Goal: Transaction & Acquisition: Purchase product/service

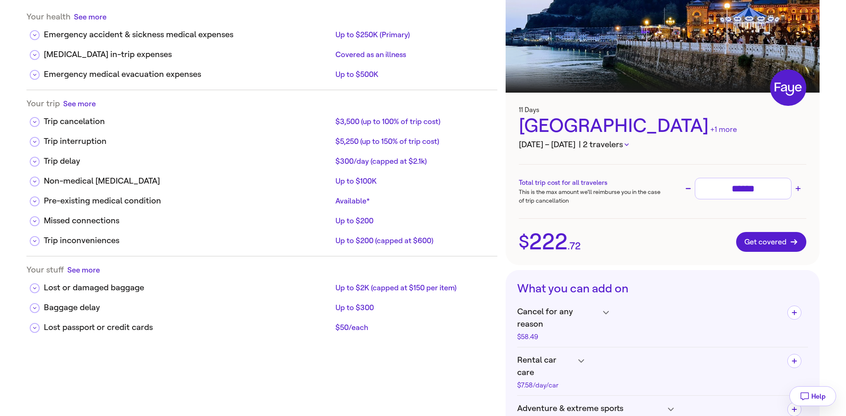
scroll to position [70, 0]
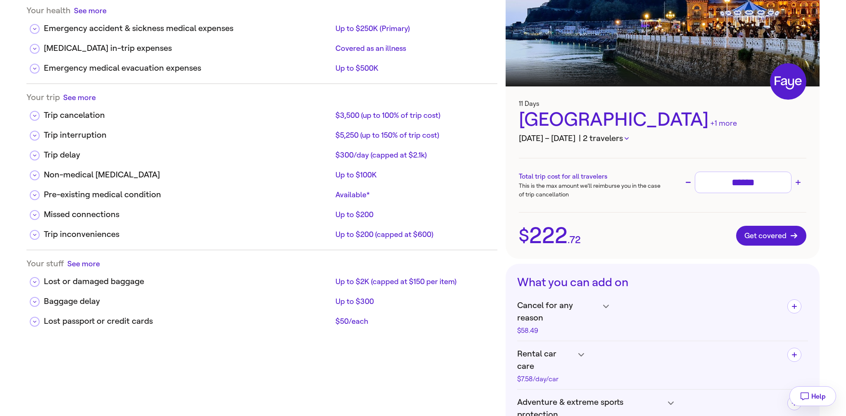
click at [710, 123] on div "+1 more" at bounding box center [723, 123] width 27 height 11
click at [710, 125] on div "+1 more" at bounding box center [723, 123] width 27 height 11
click at [629, 139] on icon "button" at bounding box center [627, 138] width 4 height 2
click at [627, 224] on div at bounding box center [423, 208] width 846 height 416
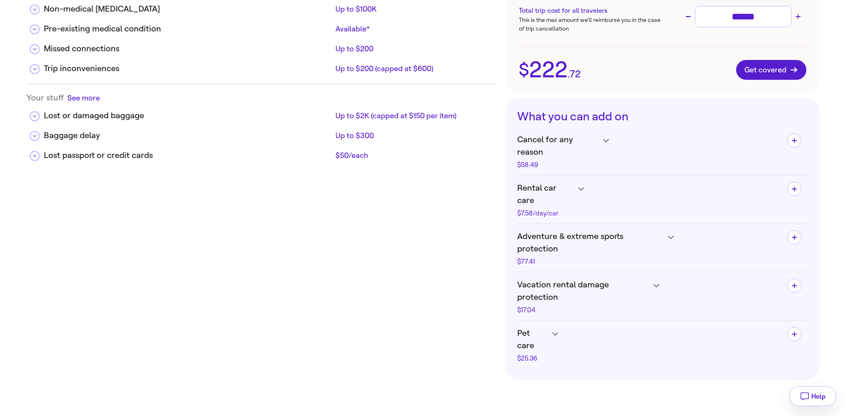
scroll to position [245, 0]
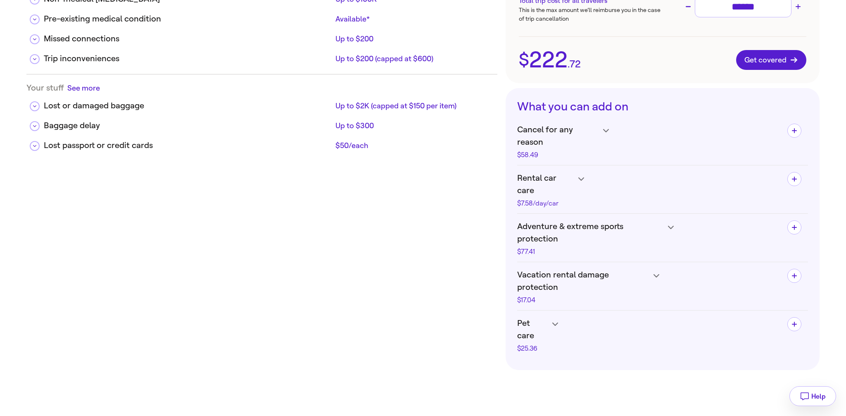
click at [553, 317] on h4 "Pet care $25.36" at bounding box center [649, 334] width 264 height 35
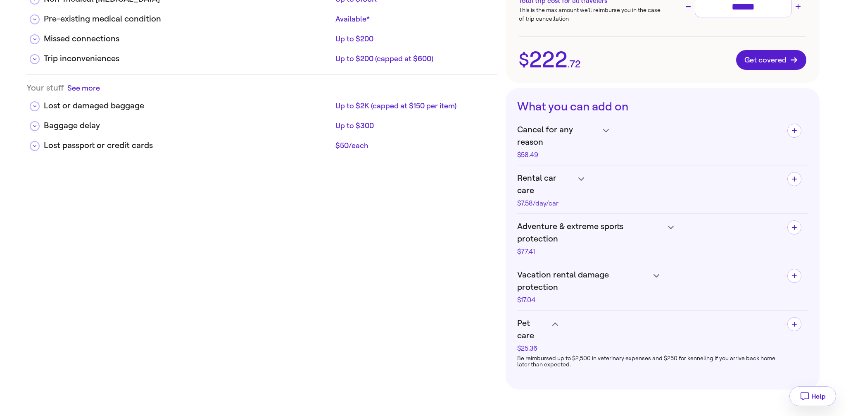
click at [553, 317] on h4 "Pet care $25.36" at bounding box center [649, 334] width 264 height 35
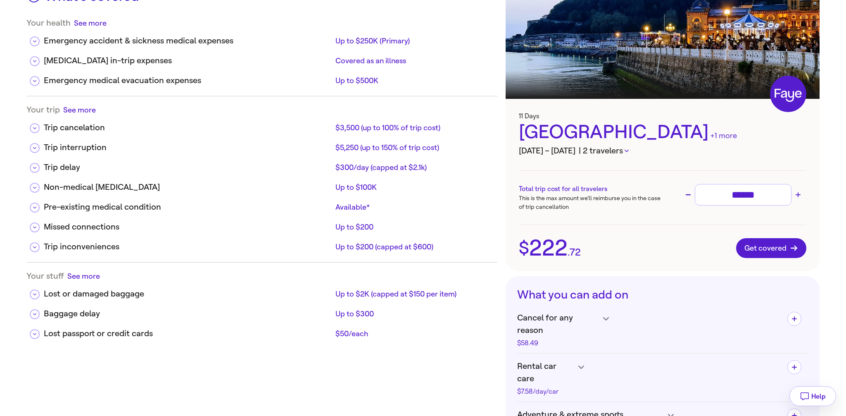
scroll to position [0, 0]
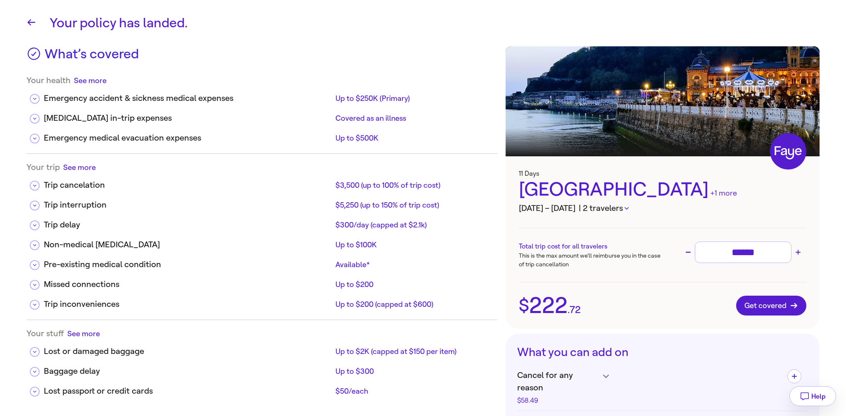
click at [629, 210] on button "| 2 travelers" at bounding box center [604, 208] width 50 height 12
click at [629, 210] on div at bounding box center [423, 208] width 846 height 416
click at [629, 207] on button "| 2 travelers" at bounding box center [604, 208] width 50 height 12
click at [621, 233] on ul "Trey Parl Barry Wayne" at bounding box center [651, 236] width 134 height 26
click at [620, 224] on li "Trey Parl" at bounding box center [650, 228] width 121 height 10
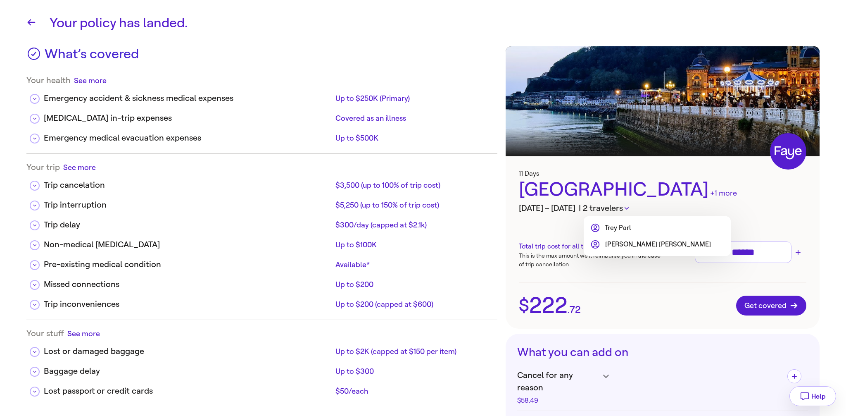
click at [620, 246] on li "Barry Wayne" at bounding box center [650, 244] width 121 height 10
click at [617, 269] on div at bounding box center [423, 208] width 846 height 416
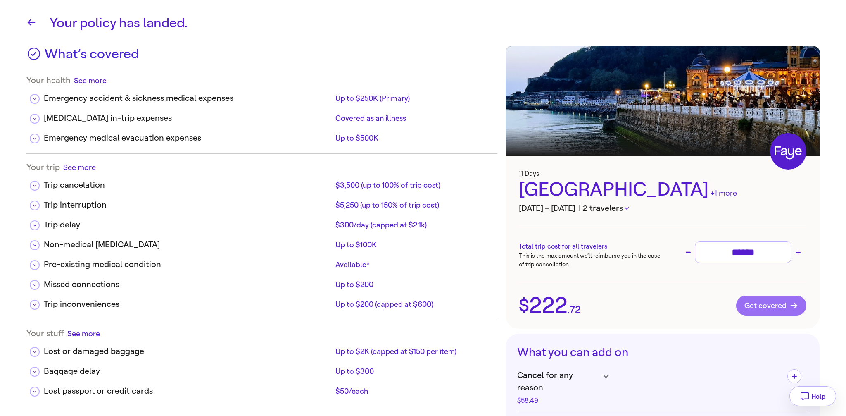
click at [757, 303] on span "Get covered" at bounding box center [771, 305] width 54 height 8
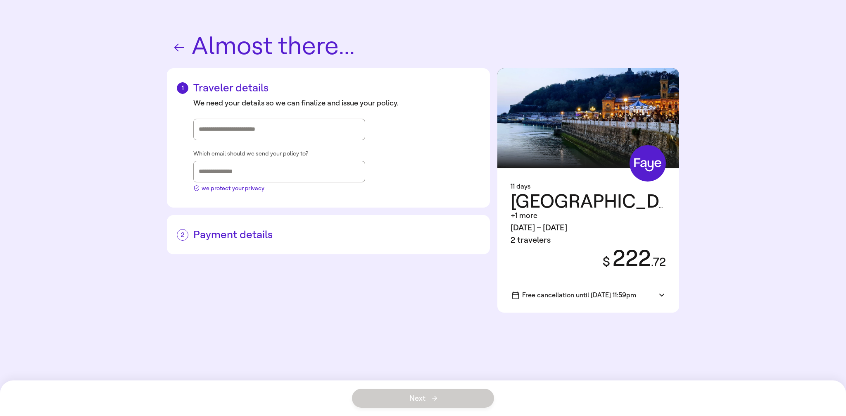
click at [183, 234] on icon at bounding box center [182, 234] width 7 height 5
click at [218, 231] on h2 "Payment details" at bounding box center [328, 234] width 303 height 13
click at [137, 121] on div "Almost there... Traveler details We need your details so we can finalize and is…" at bounding box center [423, 208] width 595 height 416
click at [177, 49] on icon "button" at bounding box center [179, 47] width 13 height 13
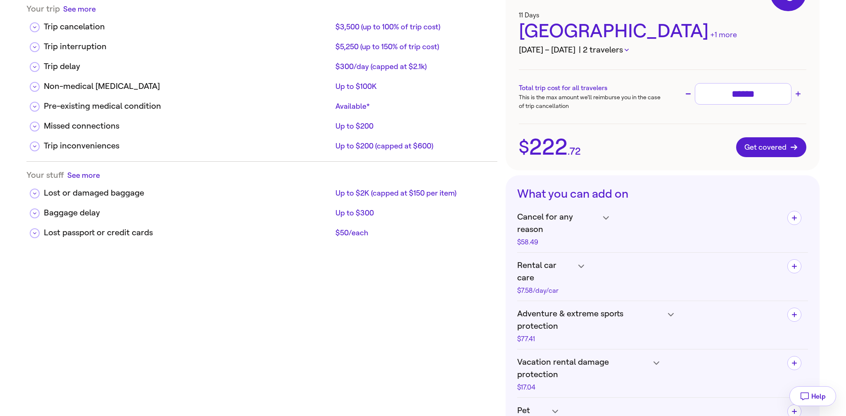
scroll to position [161, 0]
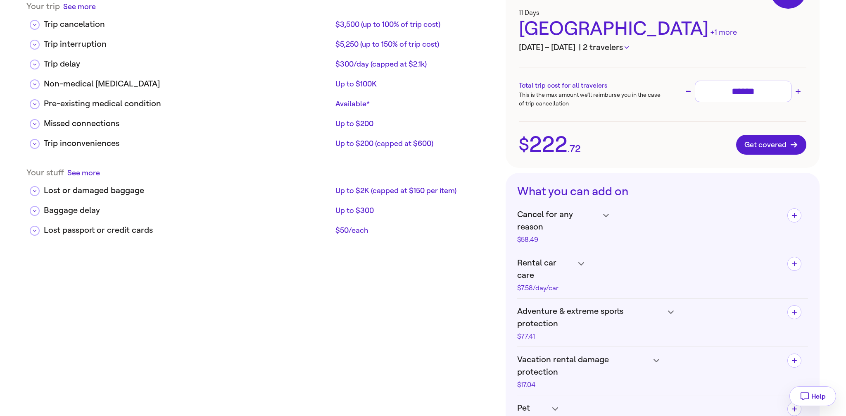
click at [629, 48] on button "| 2 travelers" at bounding box center [604, 47] width 50 height 12
click at [631, 48] on div at bounding box center [423, 208] width 846 height 416
click at [779, 147] on span "Get covered" at bounding box center [771, 144] width 54 height 8
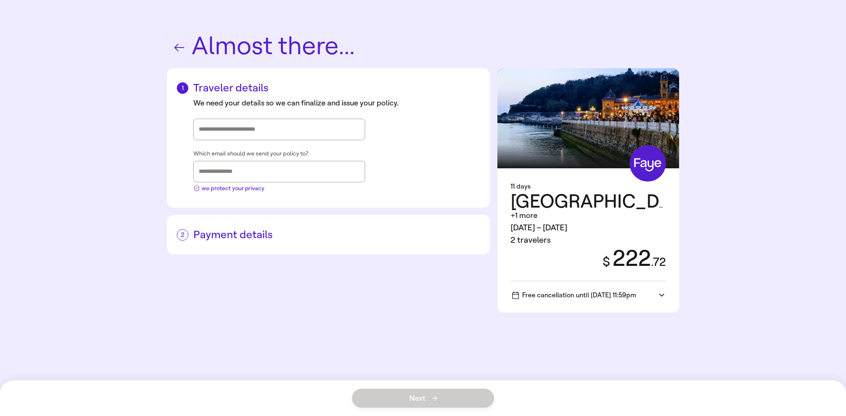
click at [654, 265] on div "11 days Spain +1 more Dec 12 – 22, 2025 2 travelers $ 222 . 72 Free cancellatio…" at bounding box center [588, 240] width 182 height 144
click at [663, 291] on icon at bounding box center [661, 295] width 5 height 8
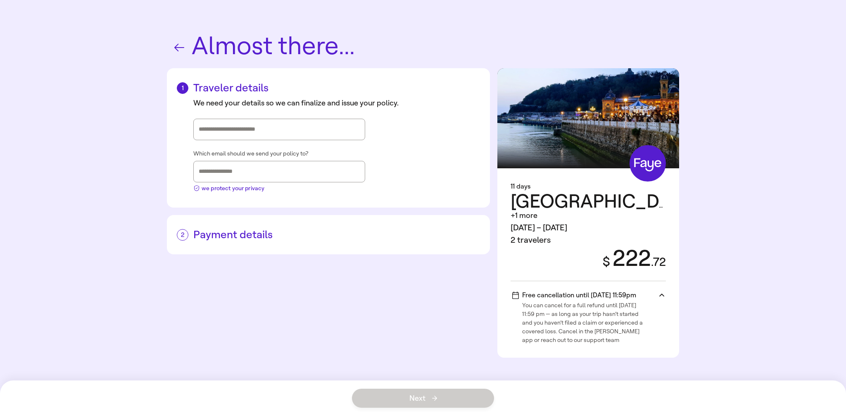
click at [663, 291] on icon at bounding box center [661, 295] width 5 height 8
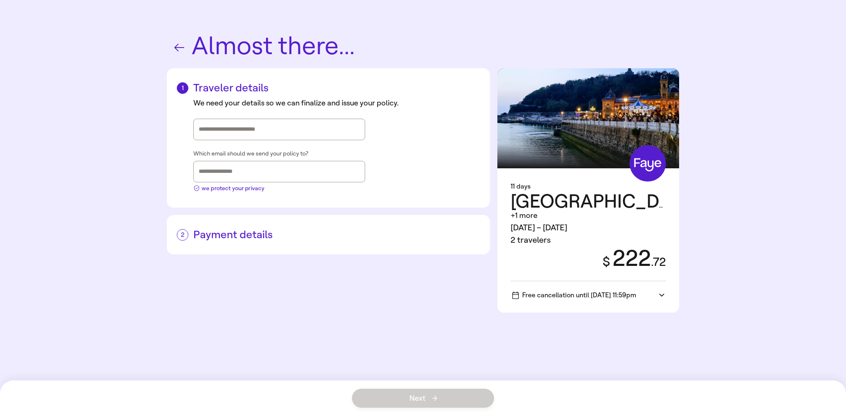
click at [536, 234] on div "2 travelers" at bounding box center [588, 240] width 155 height 12
click at [537, 211] on span "+1 more" at bounding box center [524, 215] width 27 height 9
click at [624, 246] on div "$ 222 . 72" at bounding box center [629, 258] width 73 height 24
click at [176, 48] on icon "button" at bounding box center [179, 48] width 10 height 8
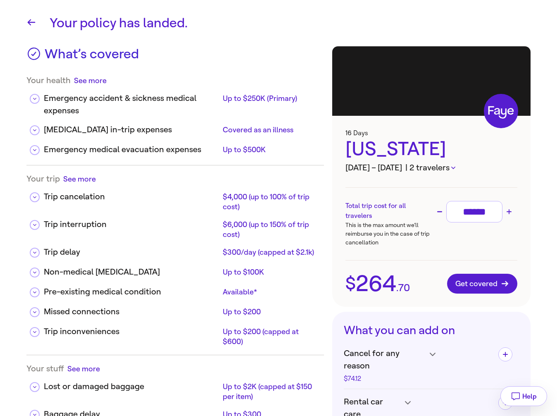
click at [455, 163] on button "| 2 travelers" at bounding box center [430, 167] width 50 height 12
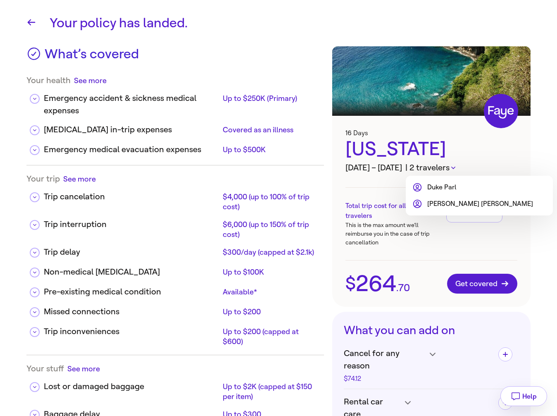
click at [458, 166] on div at bounding box center [278, 208] width 557 height 416
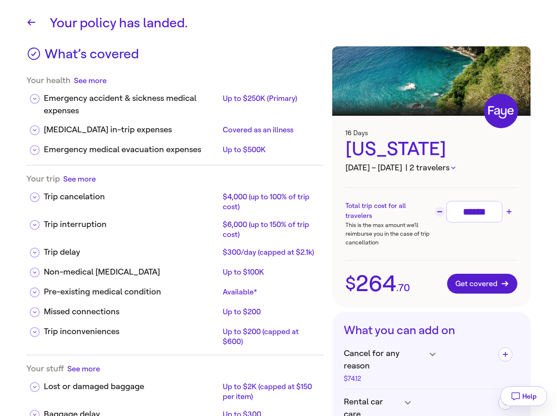
click at [440, 211] on icon "Decrease trip cost" at bounding box center [439, 211] width 5 height 1
type input "******"
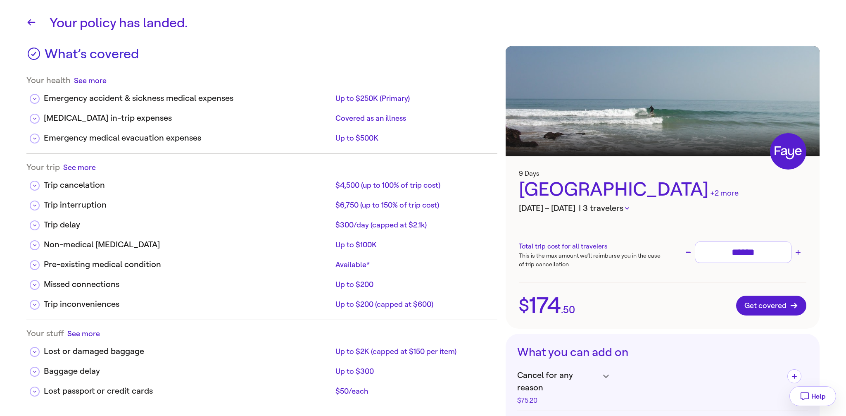
click at [629, 206] on button "| 3 travelers" at bounding box center [604, 208] width 50 height 12
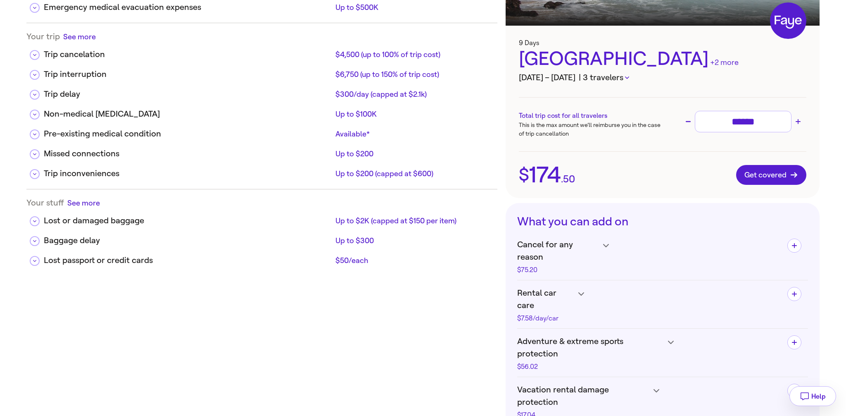
scroll to position [135, 0]
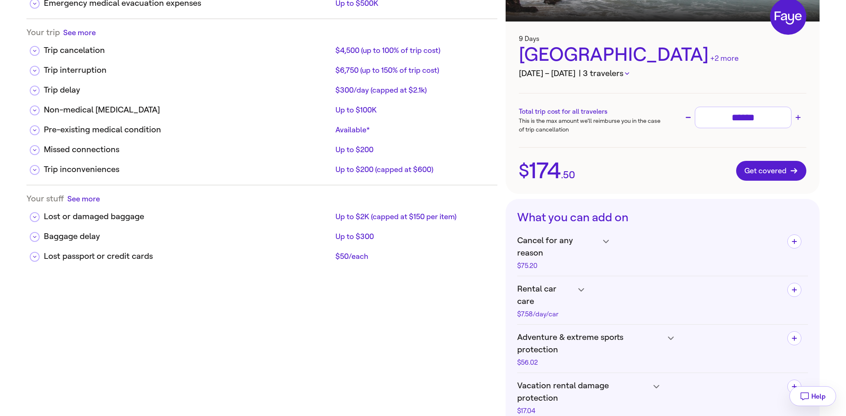
click at [629, 71] on button "| 3 travelers" at bounding box center [604, 73] width 50 height 12
click at [674, 61] on div at bounding box center [423, 208] width 846 height 416
click at [629, 73] on icon "button" at bounding box center [627, 73] width 4 height 2
click at [632, 73] on div at bounding box center [423, 208] width 846 height 416
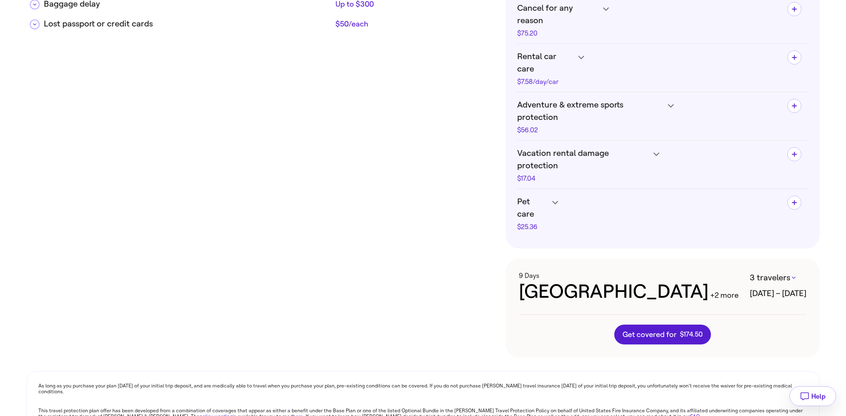
scroll to position [391, 0]
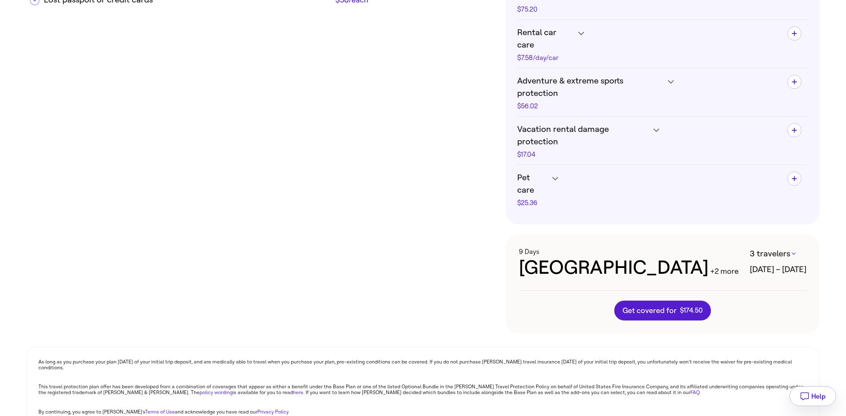
click at [772, 247] on button "3 travelers" at bounding box center [773, 253] width 46 height 12
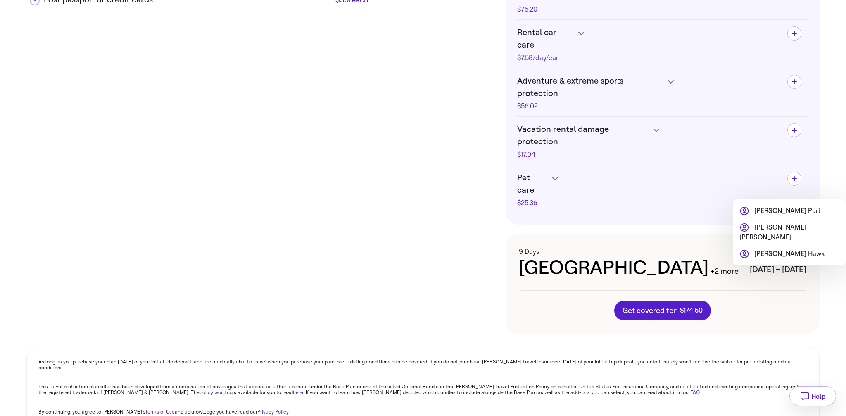
drag, startPoint x: 583, startPoint y: 248, endPoint x: 585, endPoint y: 369, distance: 120.6
click at [585, 369] on div at bounding box center [423, 208] width 846 height 416
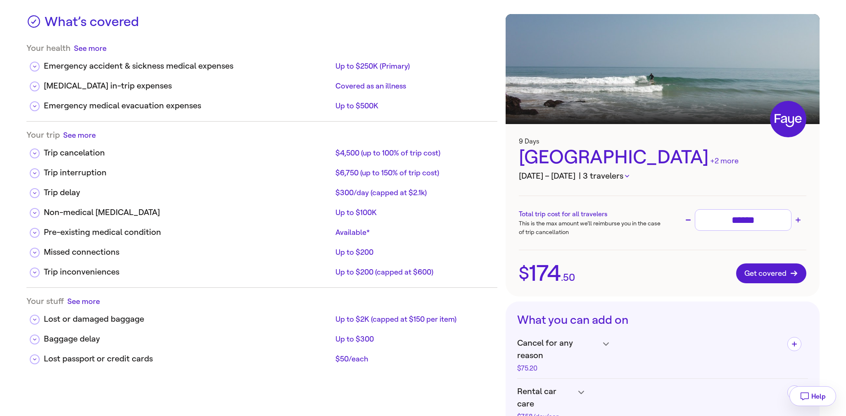
scroll to position [0, 0]
